Goal: Task Accomplishment & Management: Manage account settings

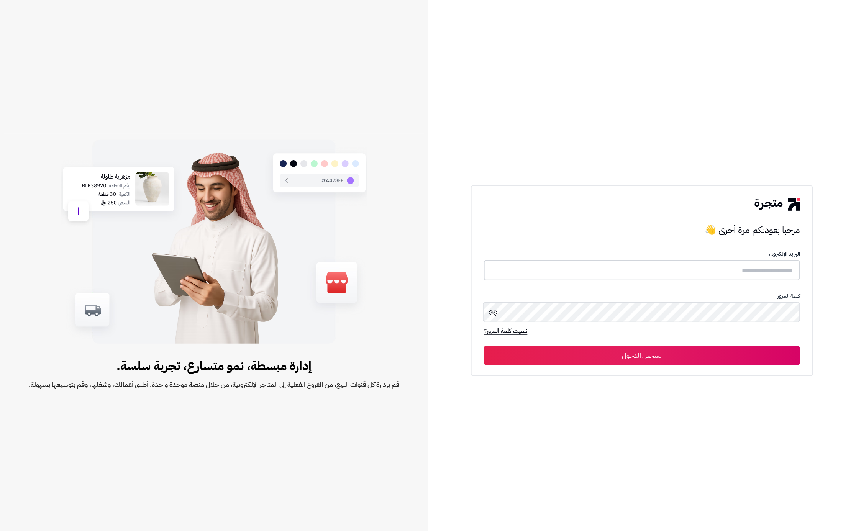
type input "**********"
click at [697, 350] on button "تسجيل الدخول" at bounding box center [642, 355] width 316 height 19
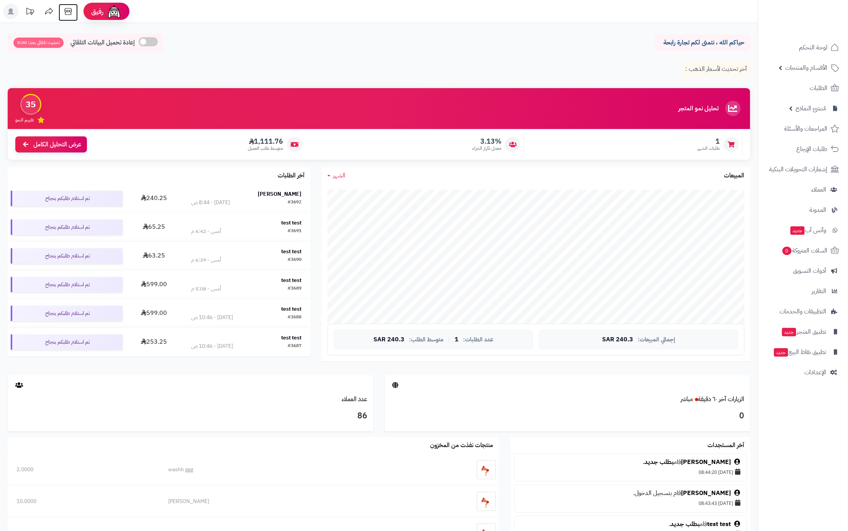
click at [72, 10] on icon at bounding box center [68, 11] width 15 height 15
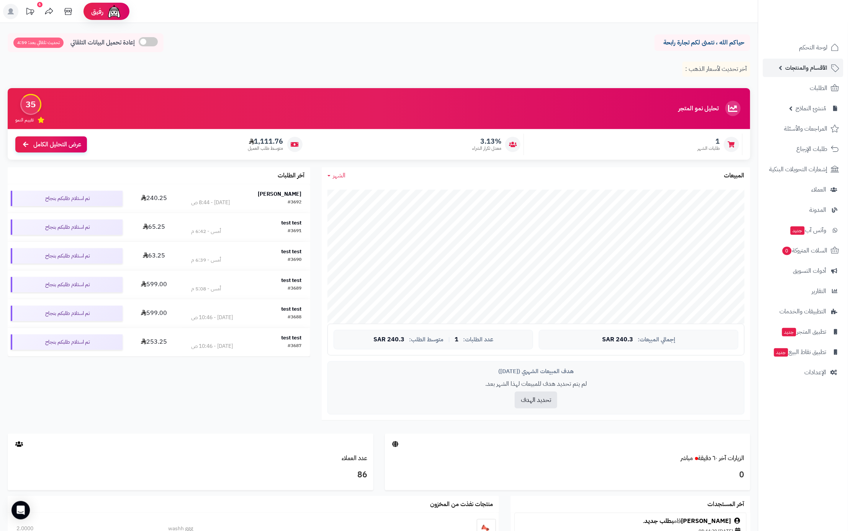
click at [776, 64] on link "الأقسام والمنتجات" at bounding box center [803, 68] width 80 height 18
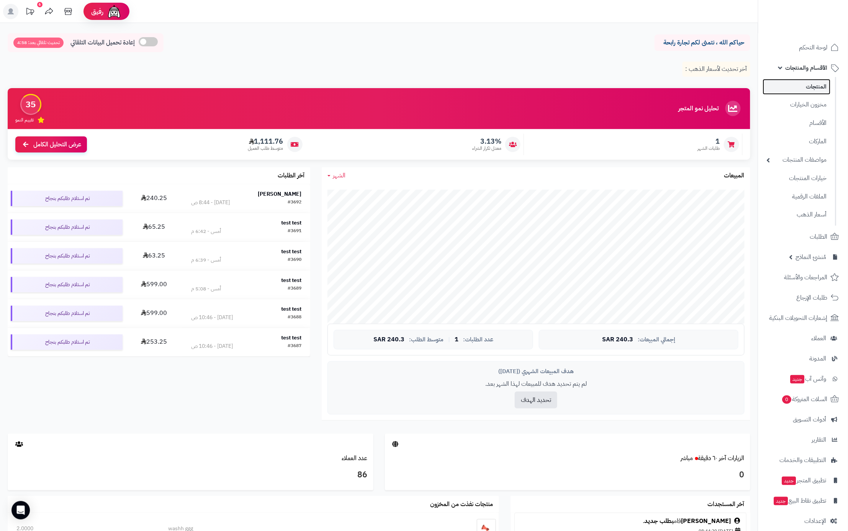
click at [794, 81] on link "المنتجات" at bounding box center [797, 87] width 68 height 16
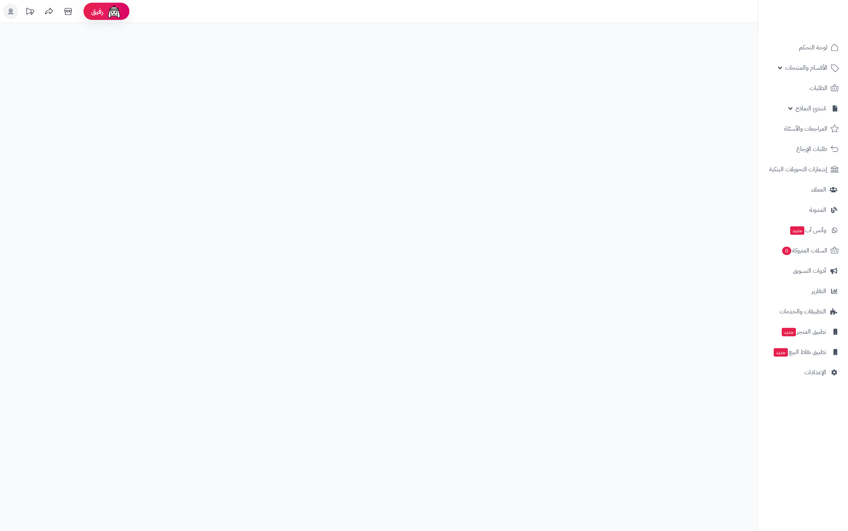
select select
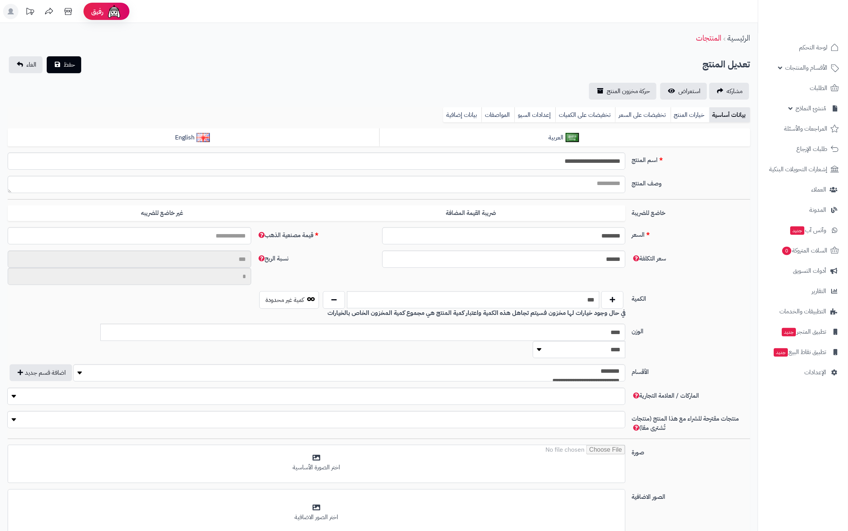
type input "*****"
type input "********"
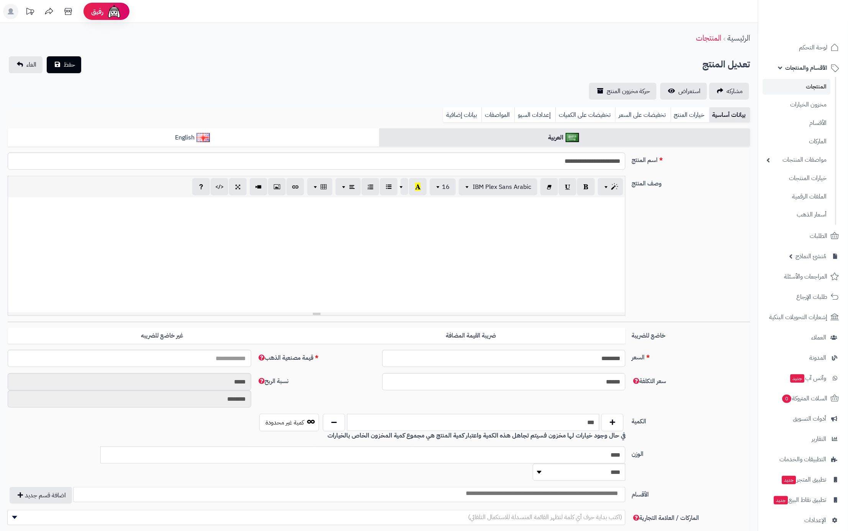
type input "******"
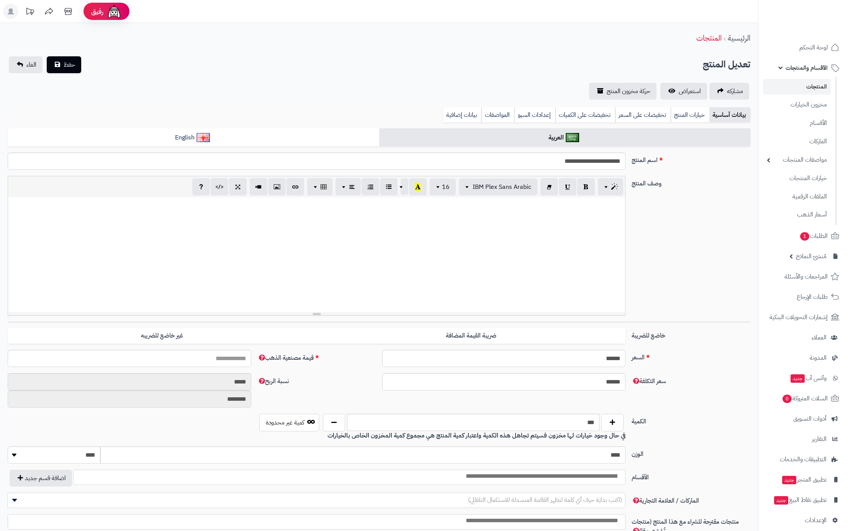
select select
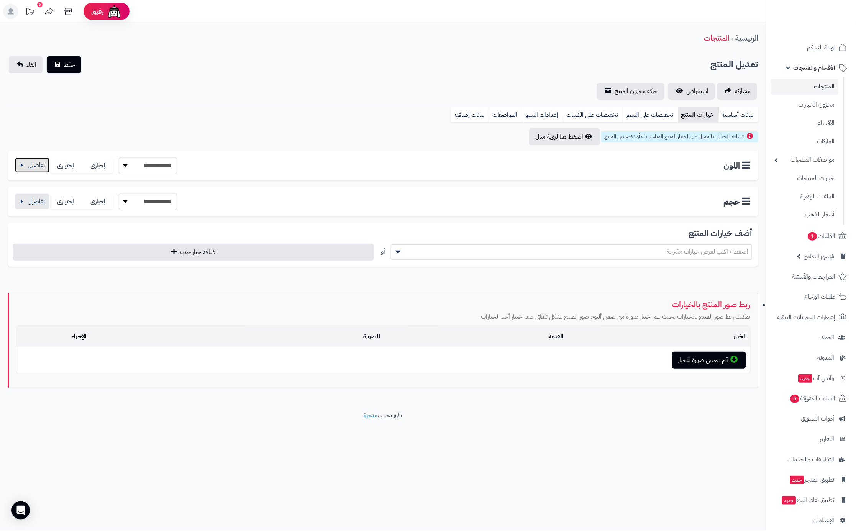
click at [39, 168] on button "button" at bounding box center [32, 164] width 34 height 15
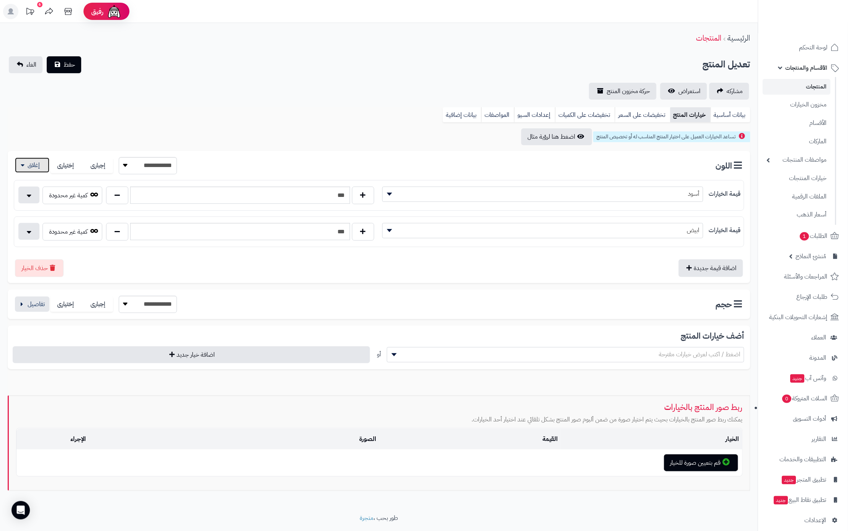
click at [36, 169] on button "button" at bounding box center [32, 164] width 34 height 15
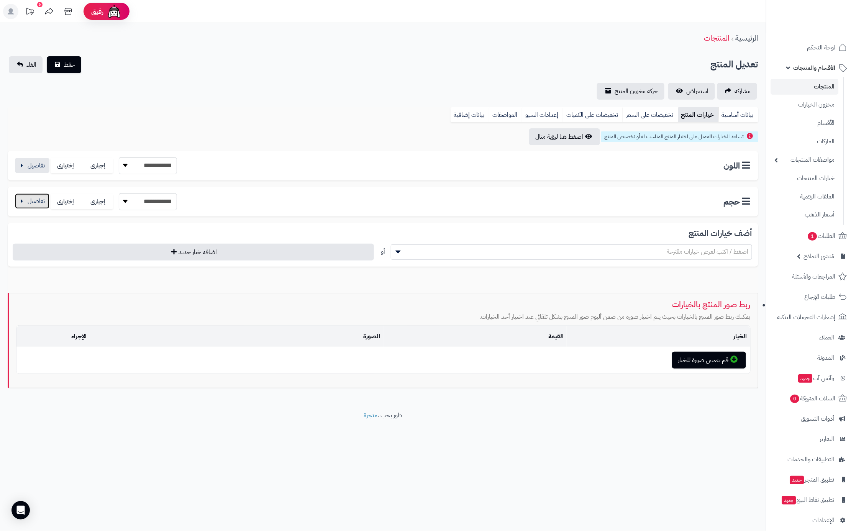
click at [34, 200] on button "button" at bounding box center [32, 200] width 34 height 15
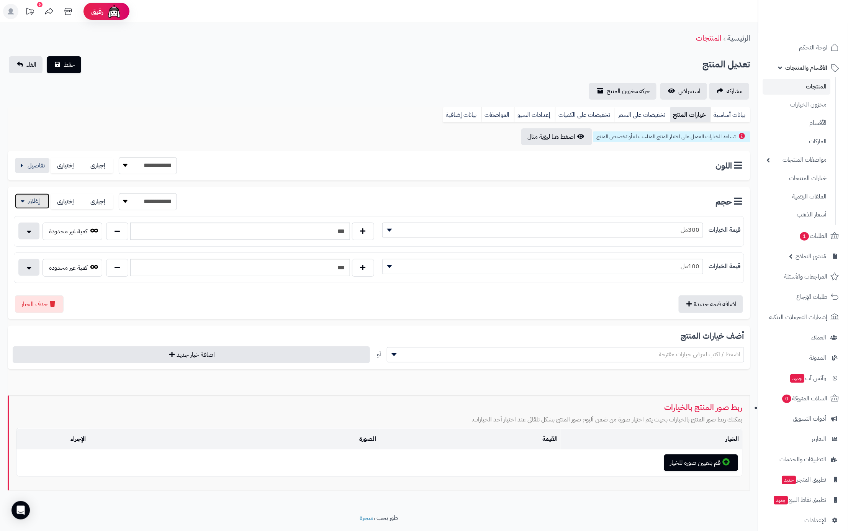
click at [34, 200] on button "button" at bounding box center [32, 200] width 34 height 15
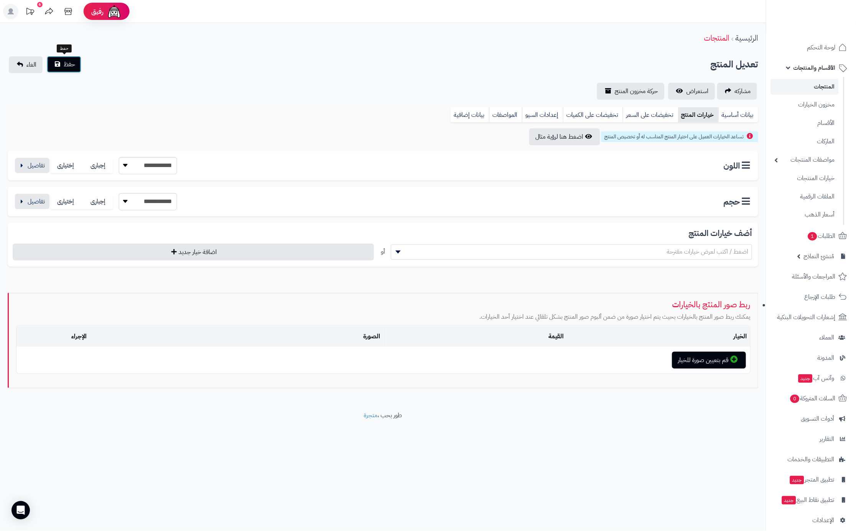
click at [64, 67] on span "حفظ" at bounding box center [69, 64] width 11 height 9
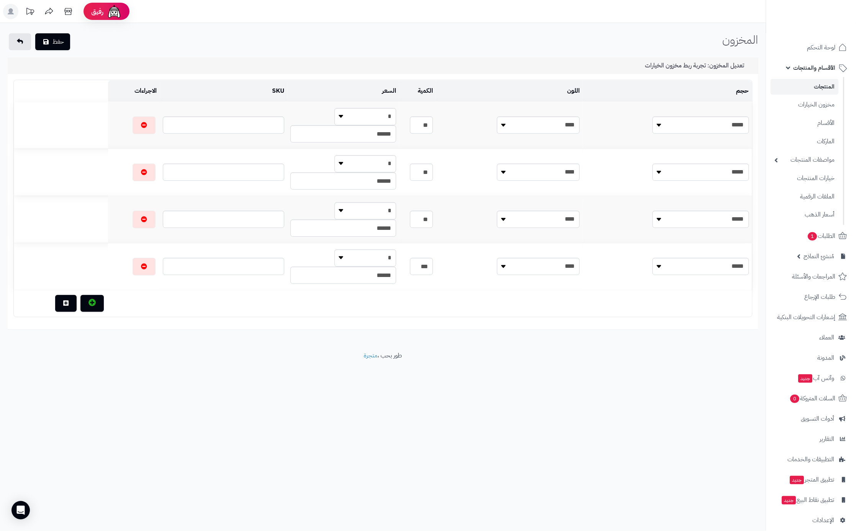
click at [795, 84] on link "المنتجات" at bounding box center [805, 87] width 68 height 16
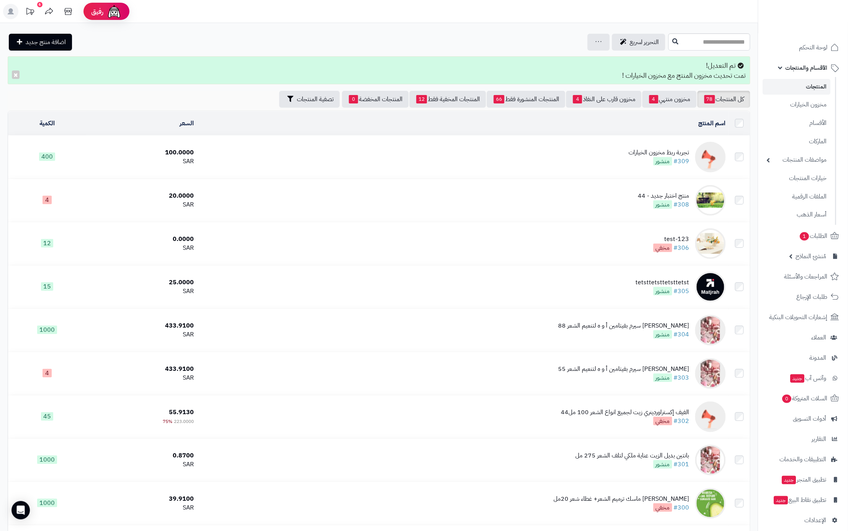
click at [664, 154] on div "تجربة ربط مخزون الخيارات" at bounding box center [659, 152] width 61 height 9
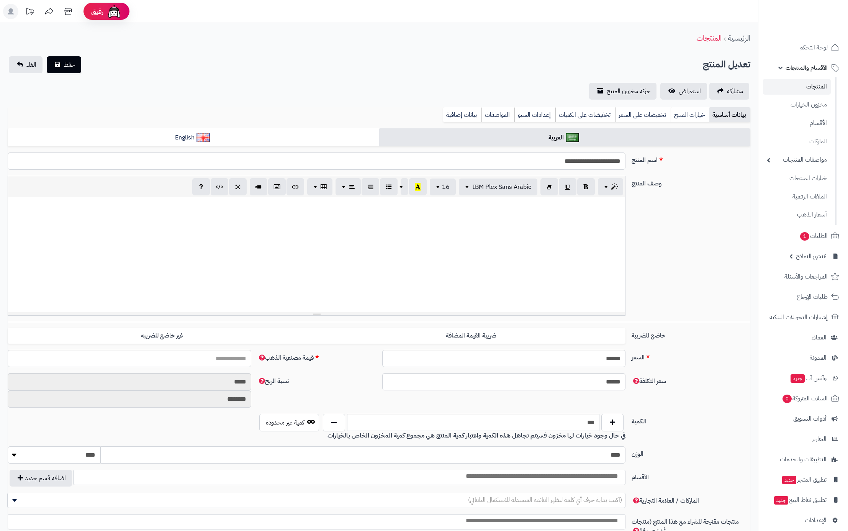
select select
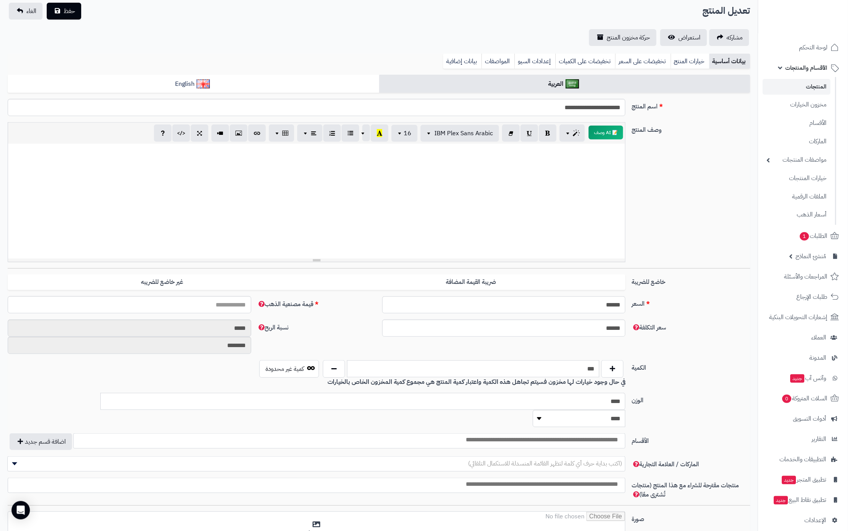
scroll to position [45, 0]
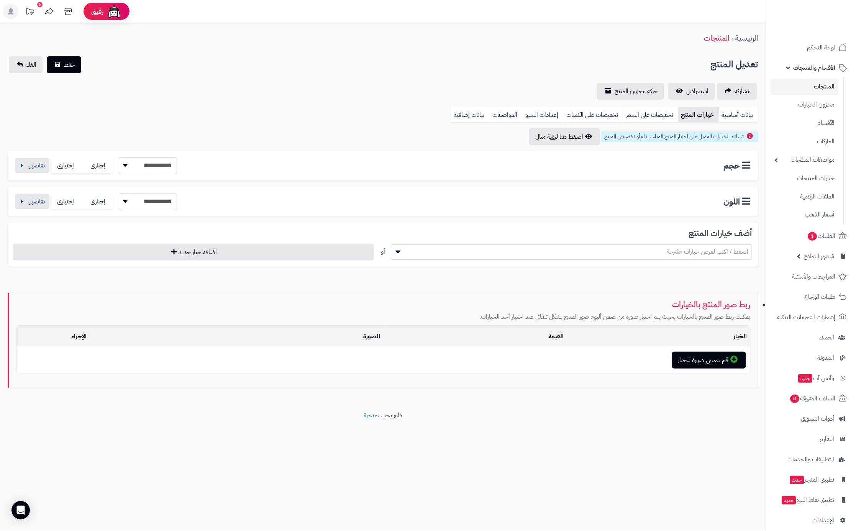
click at [814, 82] on link "المنتجات" at bounding box center [805, 87] width 68 height 16
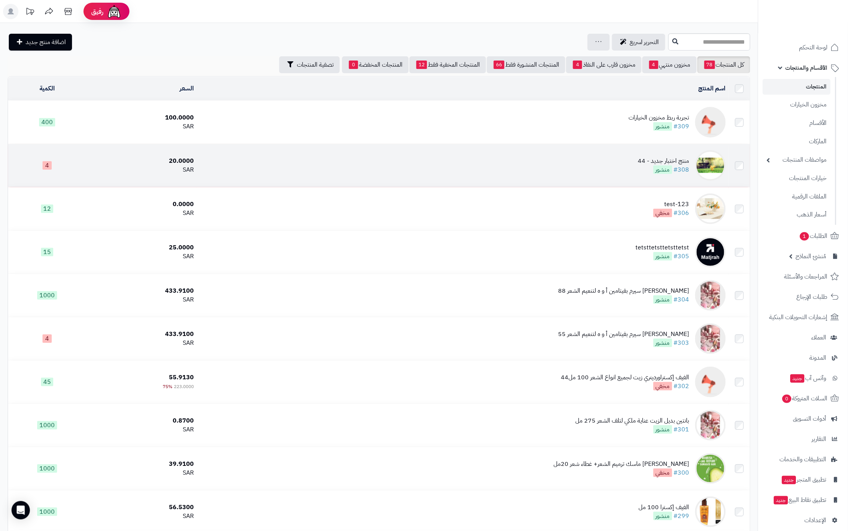
click at [648, 163] on div "منتج اختبار جديد - 44" at bounding box center [663, 161] width 51 height 9
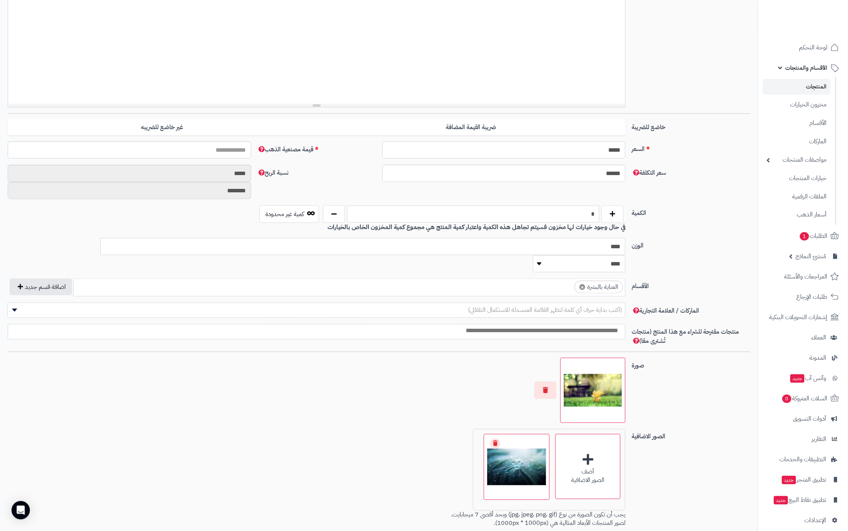
scroll to position [289, 0]
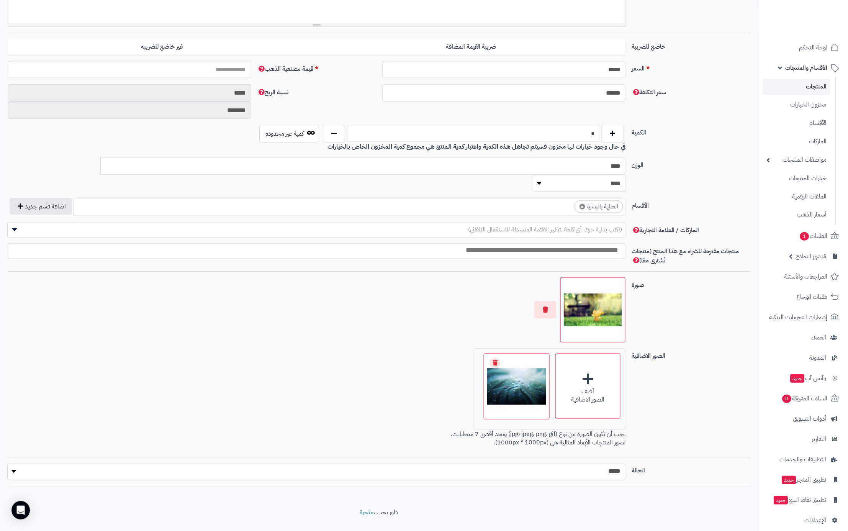
click at [575, 463] on select "***** ****" at bounding box center [316, 471] width 618 height 17
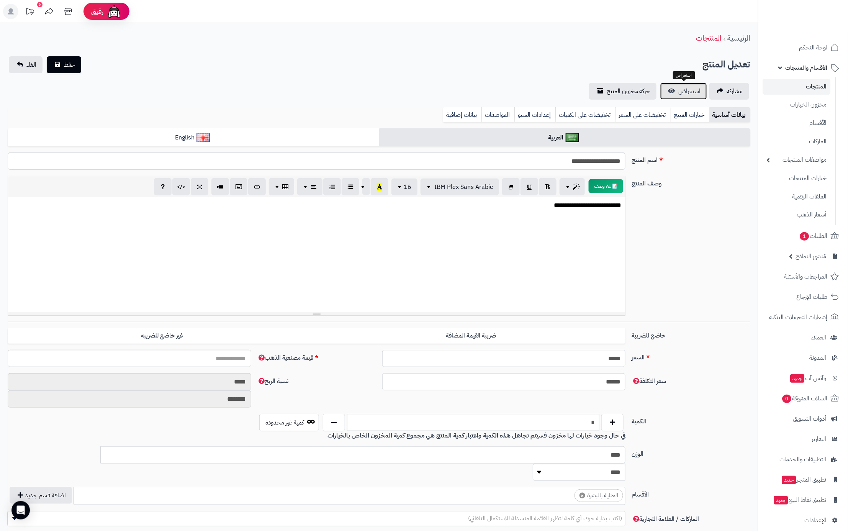
click at [686, 88] on span "استعراض" at bounding box center [690, 91] width 22 height 9
click at [693, 112] on link "خيارات المنتج" at bounding box center [690, 114] width 39 height 15
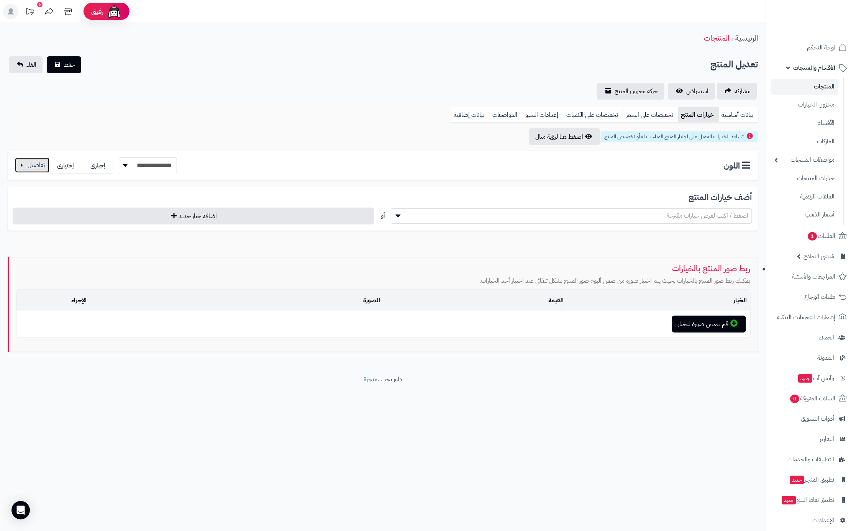
click at [48, 164] on button "button" at bounding box center [32, 164] width 34 height 15
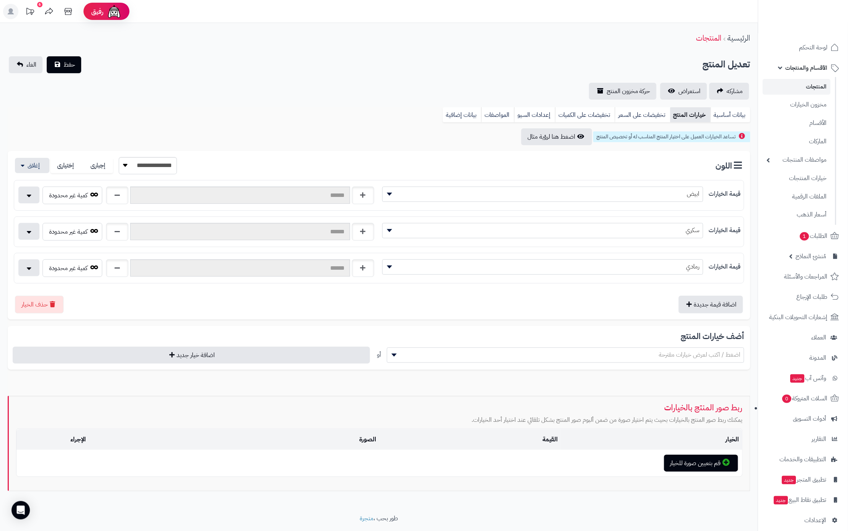
click at [815, 88] on link "المنتجات" at bounding box center [797, 87] width 68 height 16
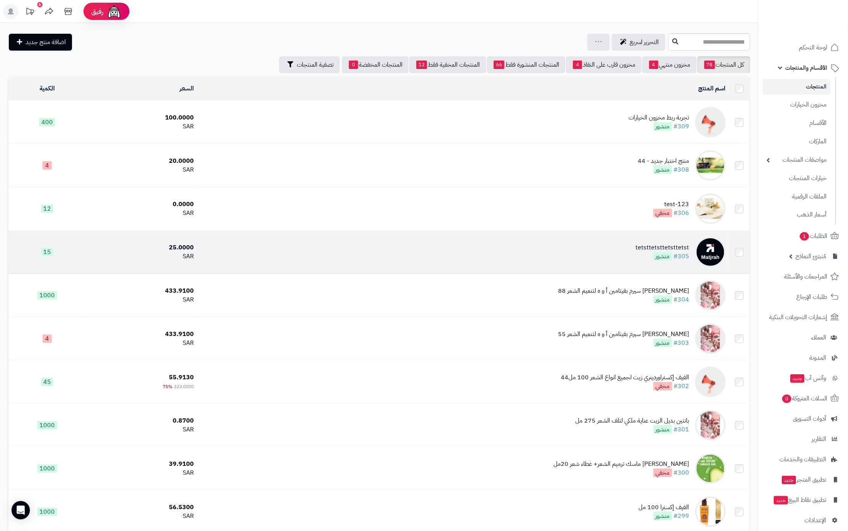
click at [652, 251] on div "tetsttetsttetsttetst" at bounding box center [663, 247] width 54 height 9
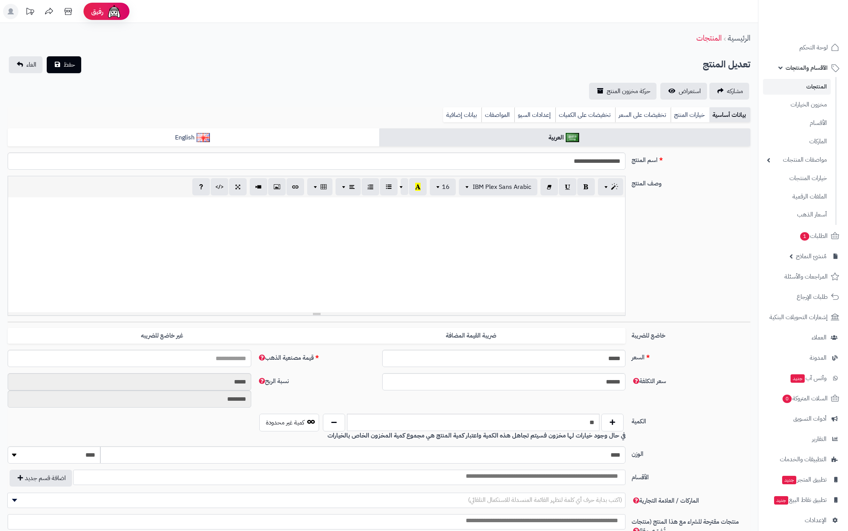
select select
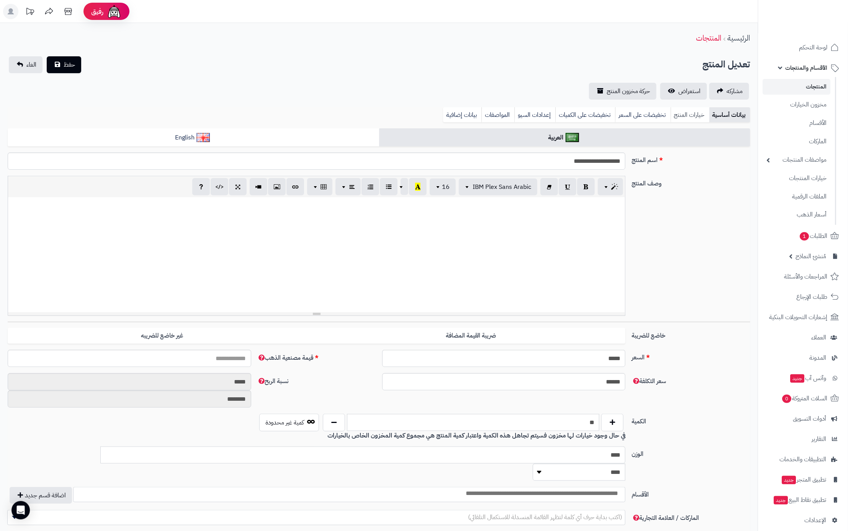
click at [688, 116] on link "خيارات المنتج" at bounding box center [690, 114] width 39 height 15
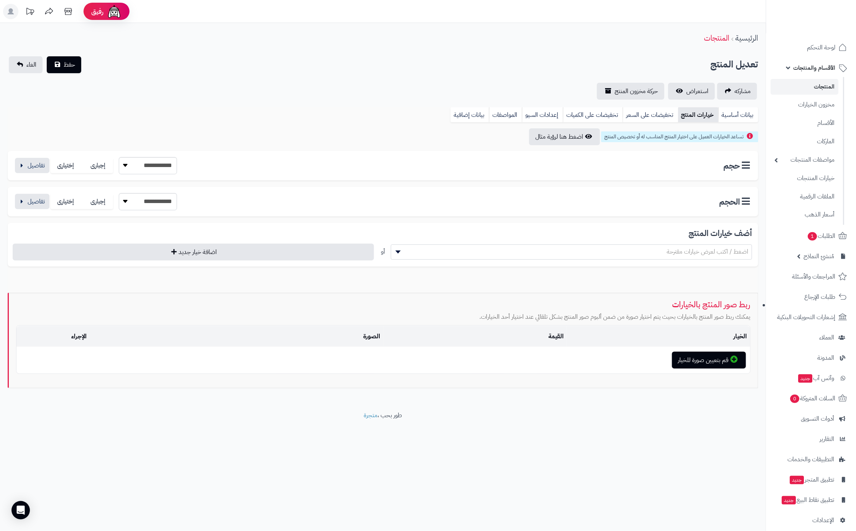
click at [12, 168] on div "**********" at bounding box center [383, 165] width 750 height 29
click at [24, 166] on button "button" at bounding box center [32, 164] width 34 height 15
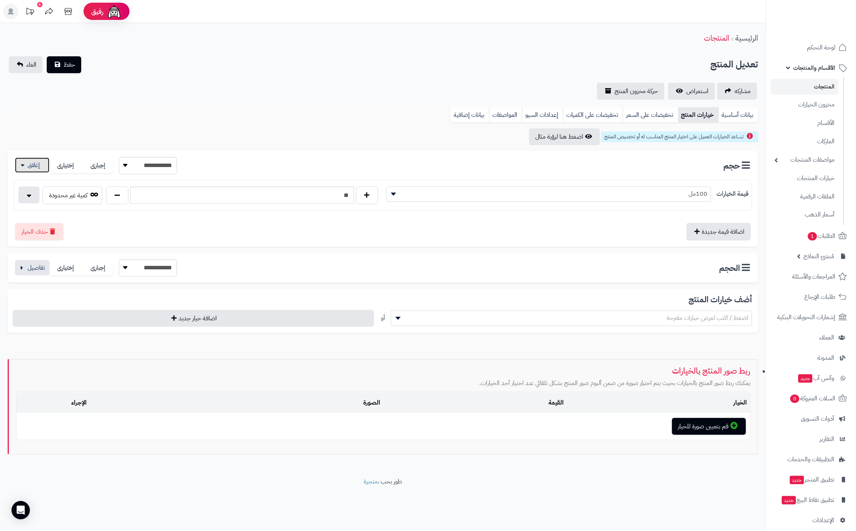
click at [24, 166] on button "button" at bounding box center [32, 164] width 34 height 15
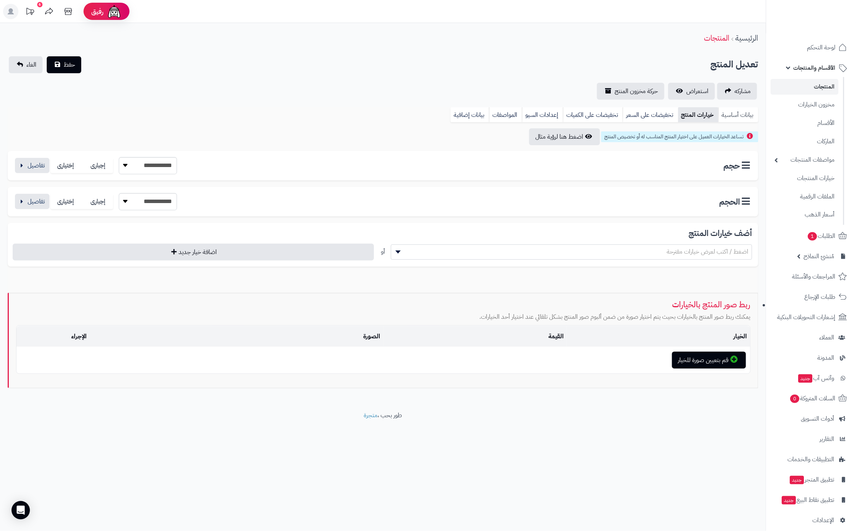
click at [743, 110] on link "بيانات أساسية" at bounding box center [738, 114] width 40 height 15
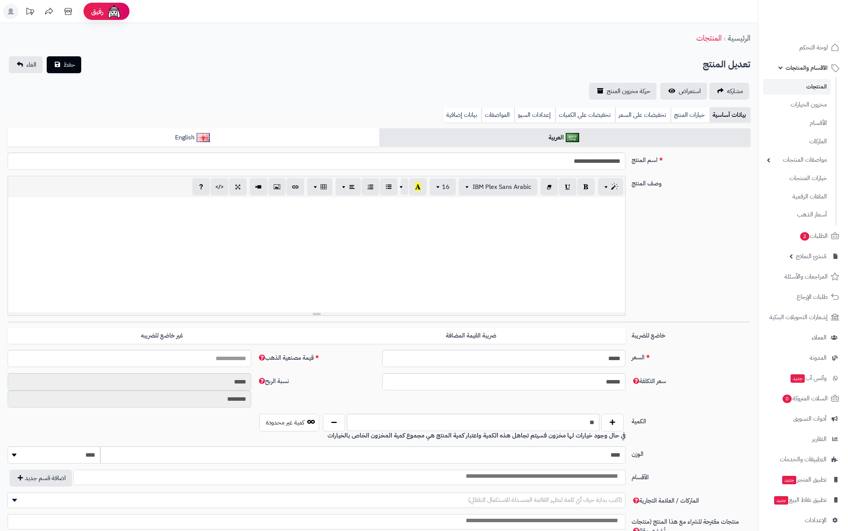
select select
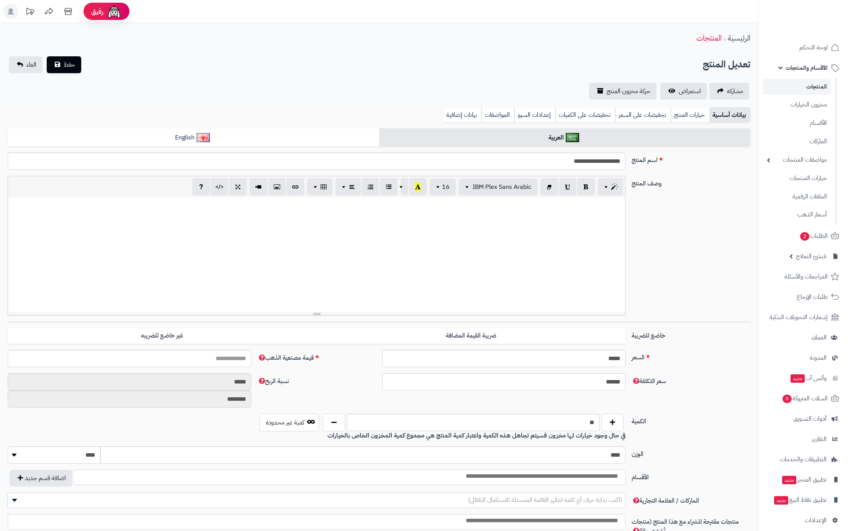
select select
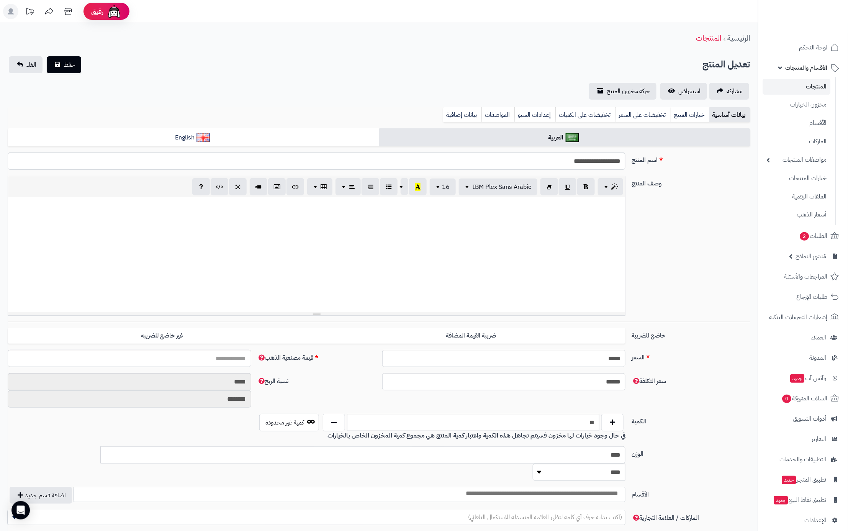
click at [694, 113] on link "خيارات المنتج" at bounding box center [690, 114] width 39 height 15
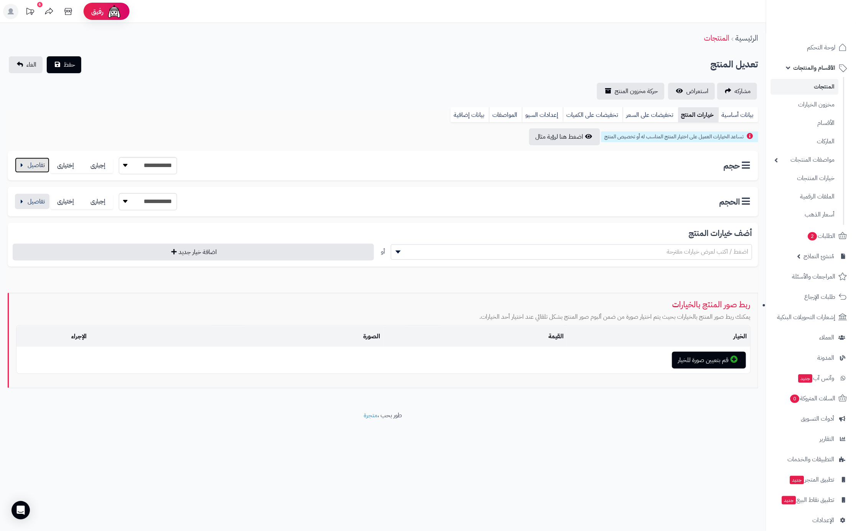
click at [46, 167] on button "button" at bounding box center [32, 164] width 34 height 15
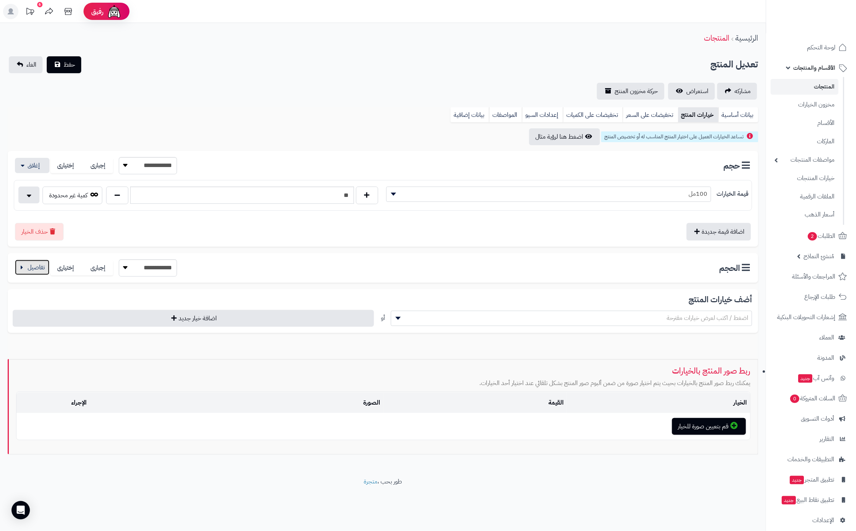
click at [37, 267] on button "button" at bounding box center [32, 267] width 34 height 15
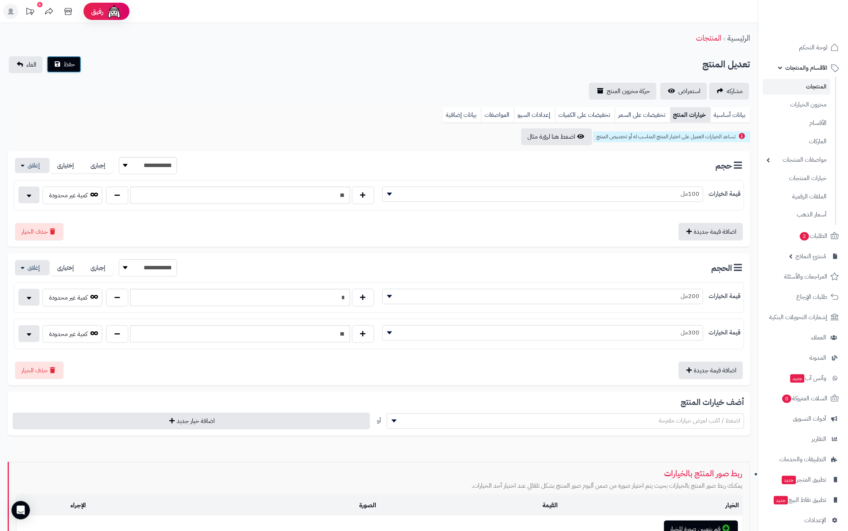
click at [64, 71] on button "حفظ" at bounding box center [64, 64] width 34 height 17
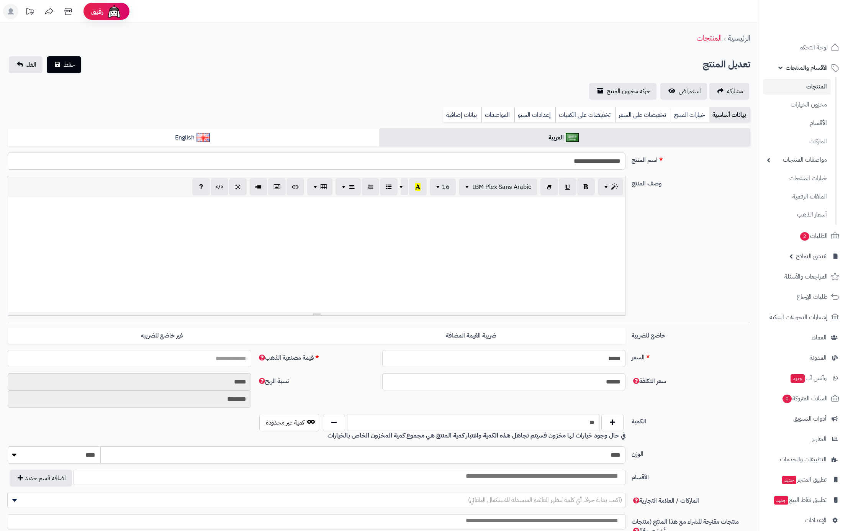
select select
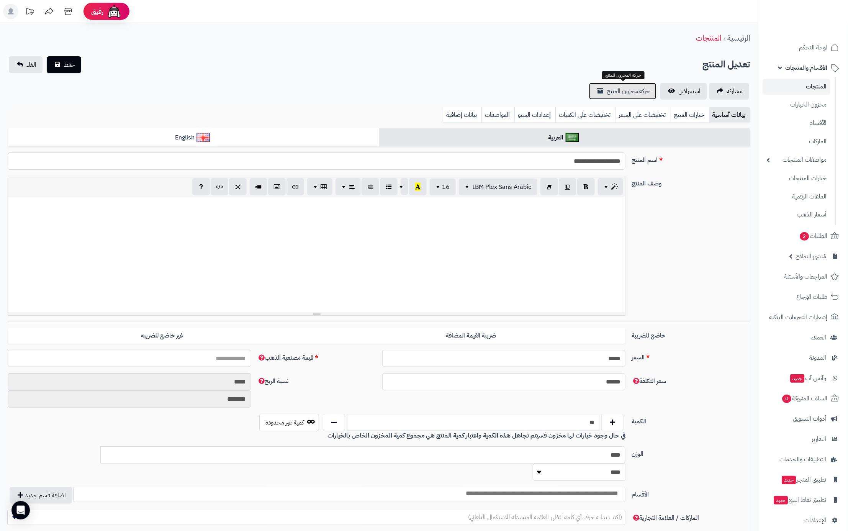
click at [628, 95] on span "حركة مخزون المنتج" at bounding box center [629, 91] width 44 height 9
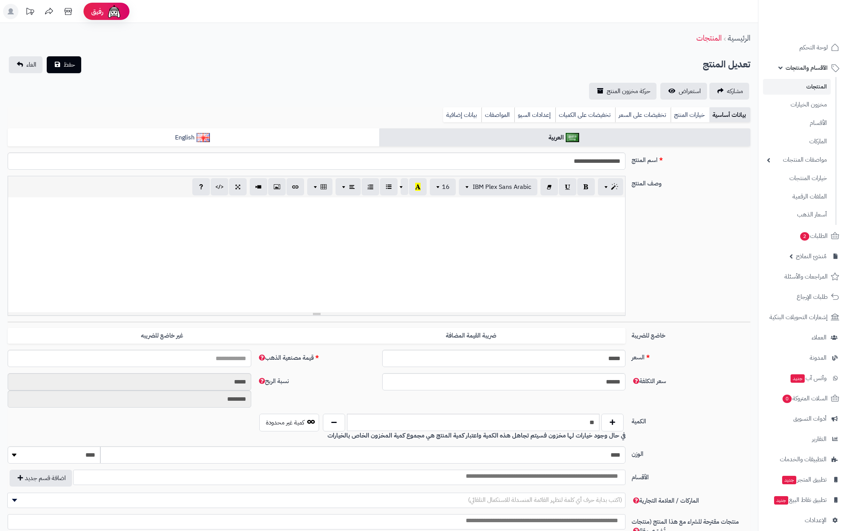
select select
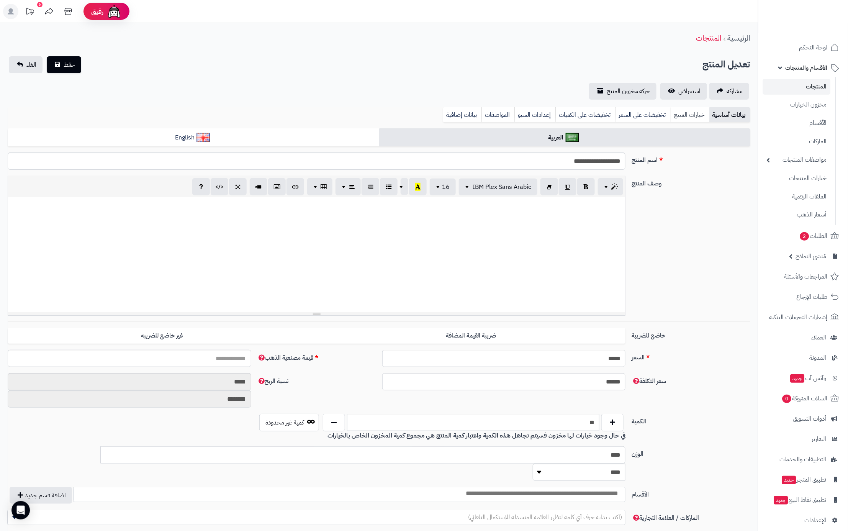
click at [703, 121] on link "خيارات المنتج" at bounding box center [690, 114] width 39 height 15
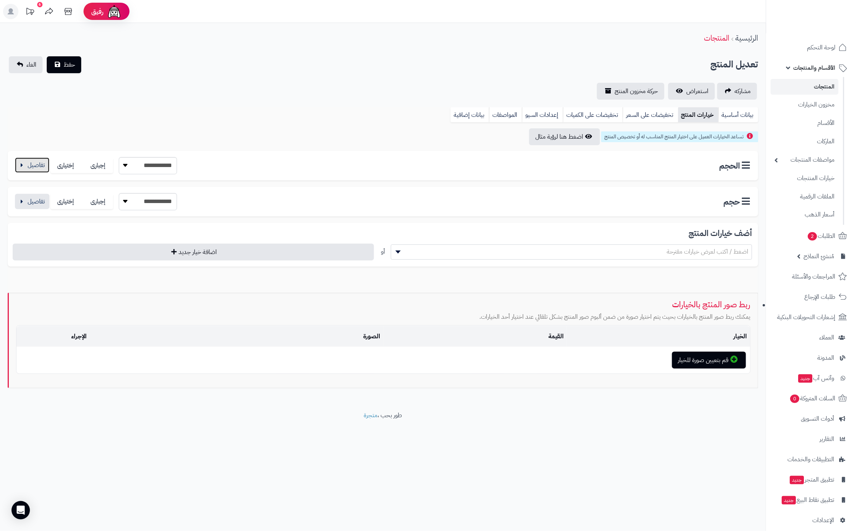
click at [39, 167] on button "button" at bounding box center [32, 164] width 34 height 15
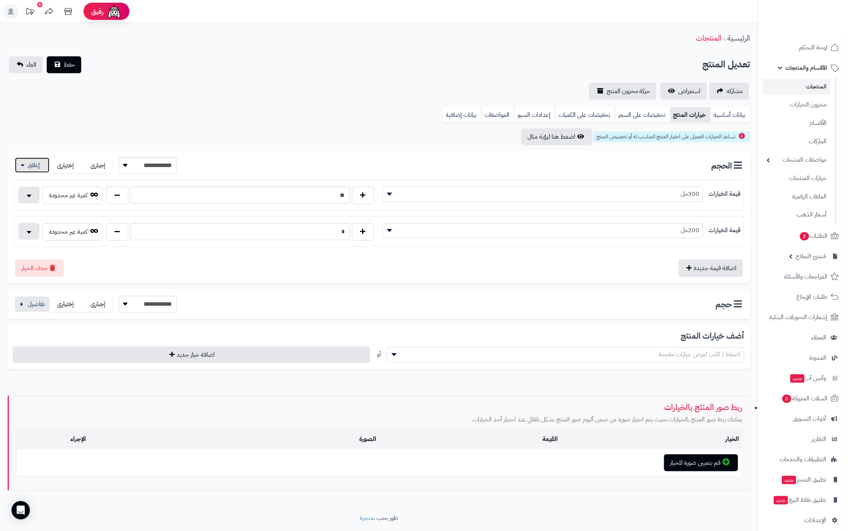
click at [39, 167] on button "button" at bounding box center [32, 164] width 34 height 15
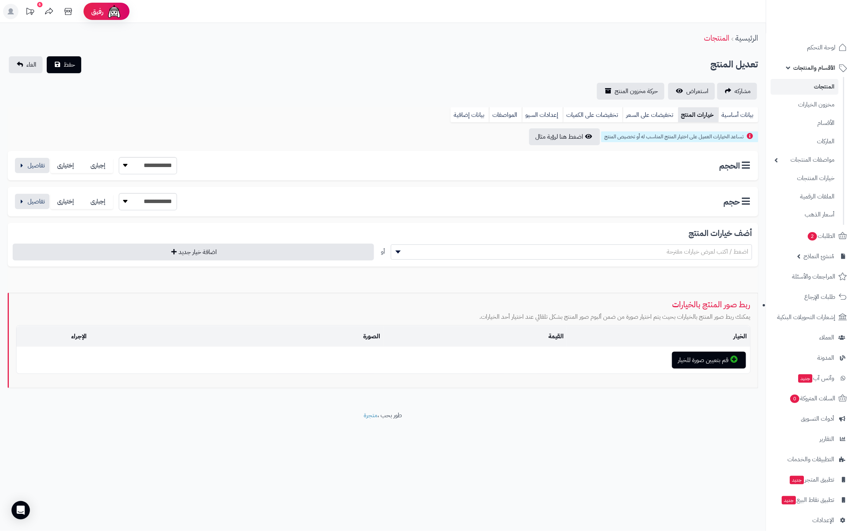
click at [801, 87] on link "المنتجات" at bounding box center [805, 87] width 68 height 16
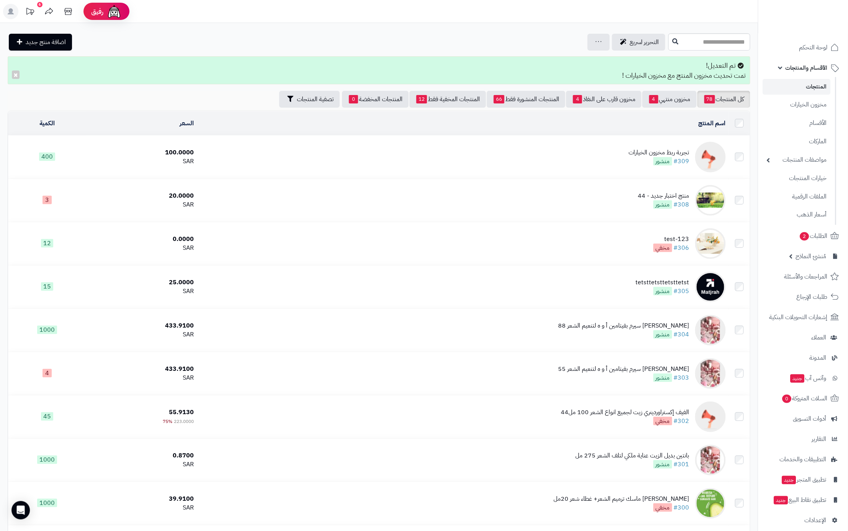
click at [805, 89] on link "المنتجات" at bounding box center [797, 87] width 68 height 16
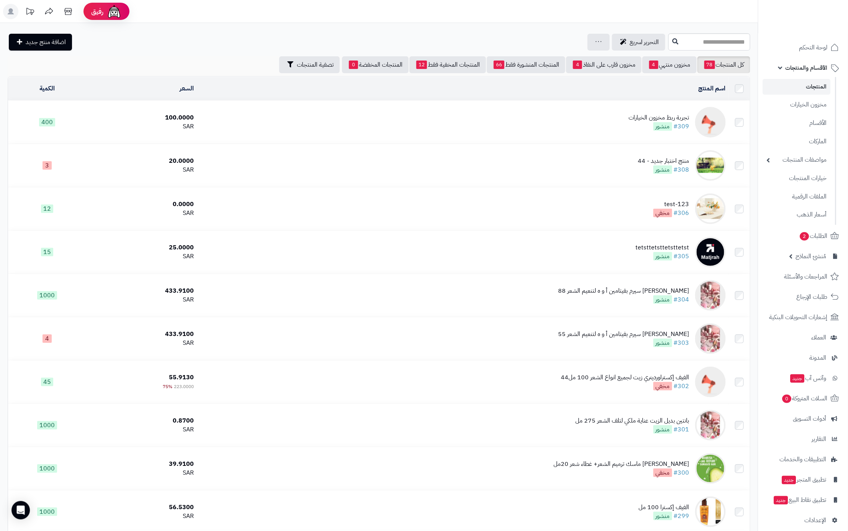
click at [658, 131] on td "تجربة ربط مخزون الخيارات #309 منشور" at bounding box center [463, 122] width 532 height 43
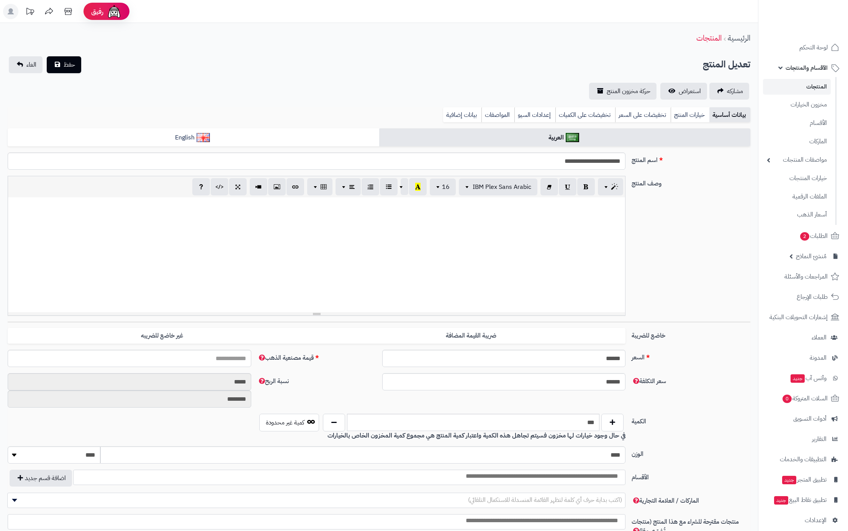
select select
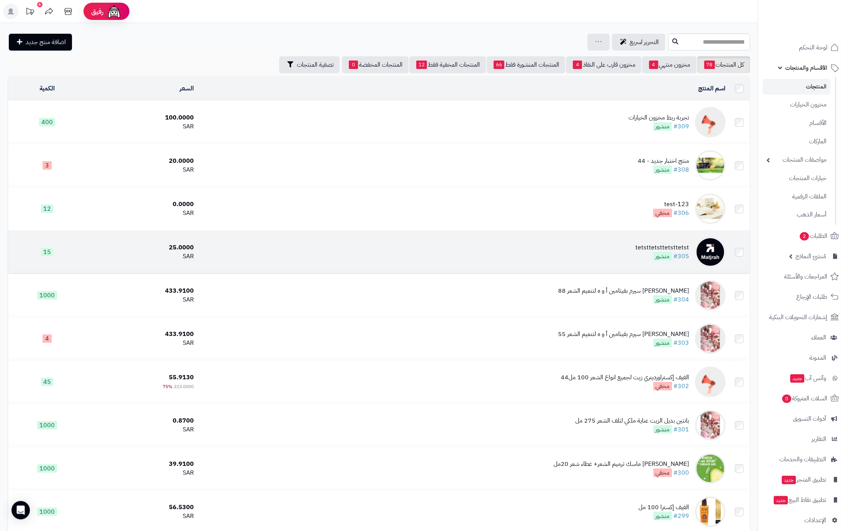
click at [638, 254] on td "tetsttetsttetsttetst #305 منشور" at bounding box center [463, 252] width 532 height 43
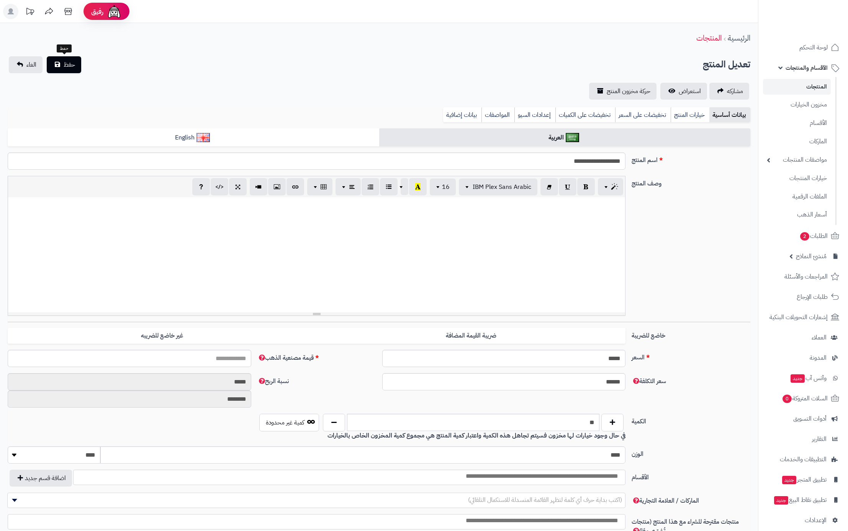
select select
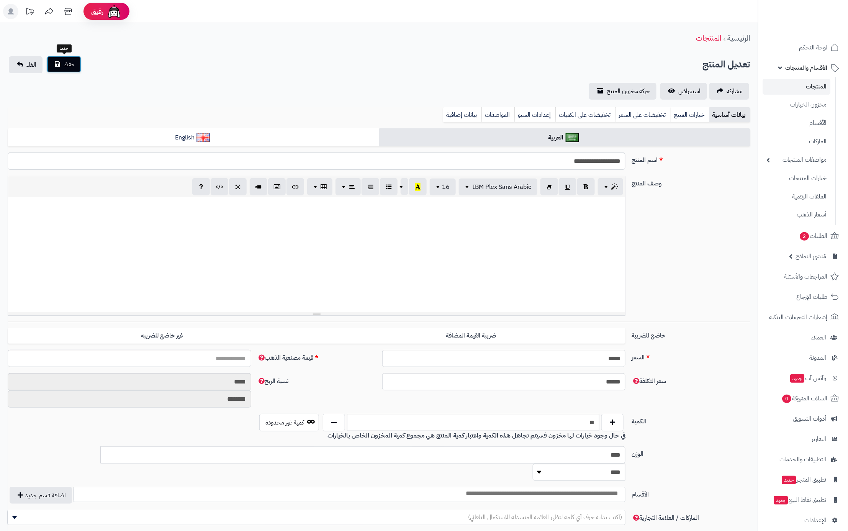
click at [67, 63] on span "حفظ" at bounding box center [69, 64] width 11 height 9
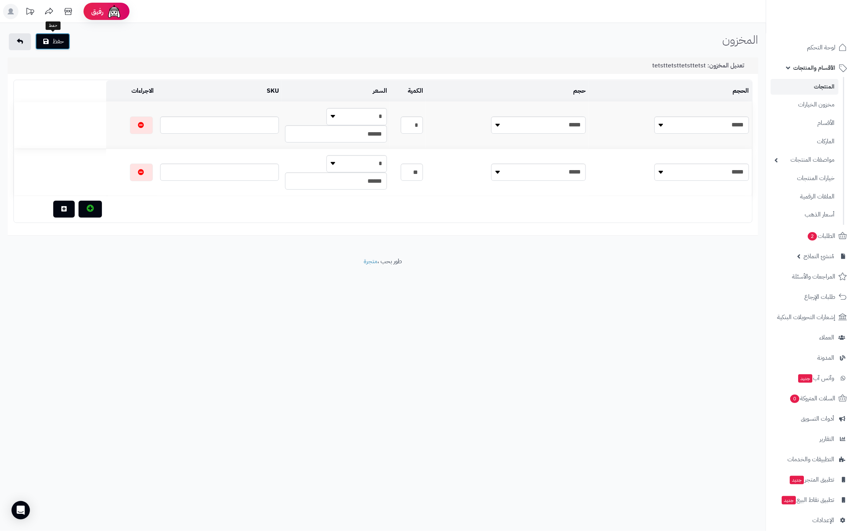
click at [51, 44] on button "حفظ" at bounding box center [52, 41] width 35 height 17
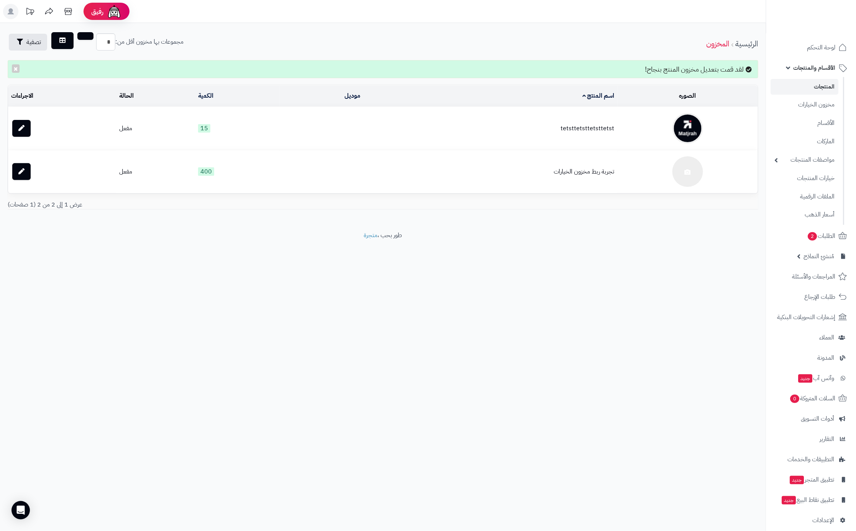
click at [599, 142] on td "tetsttetsttetsttetst" at bounding box center [490, 128] width 254 height 43
click at [596, 133] on td "tetsttetsttetsttetst" at bounding box center [490, 128] width 254 height 43
click at [594, 136] on td "tetsttetsttetsttetst" at bounding box center [490, 128] width 254 height 43
click at [598, 129] on td "tetsttetsttetsttetst" at bounding box center [490, 128] width 254 height 43
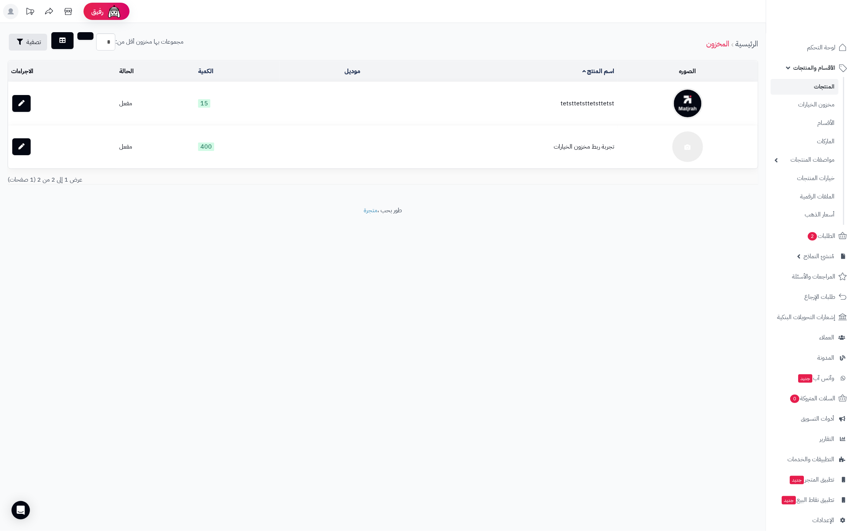
click at [603, 105] on td "tetsttetsttetsttetst" at bounding box center [490, 103] width 254 height 43
click at [18, 102] on icon at bounding box center [21, 103] width 6 height 6
